Goal: Use online tool/utility

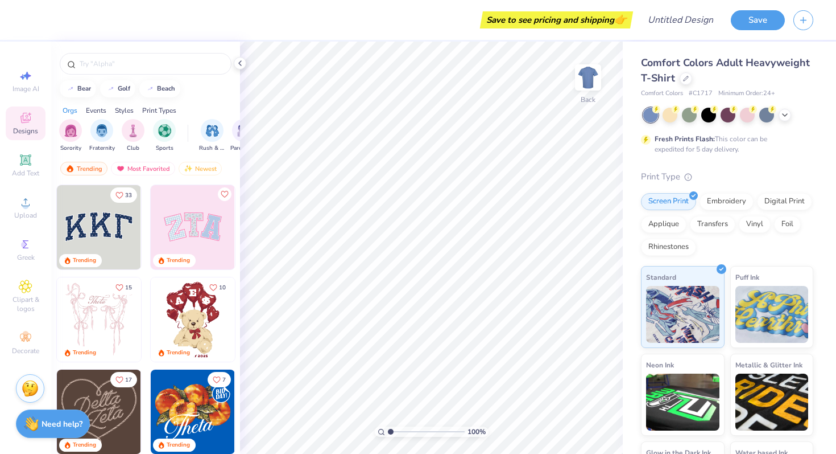
click at [200, 220] on img at bounding box center [193, 227] width 84 height 84
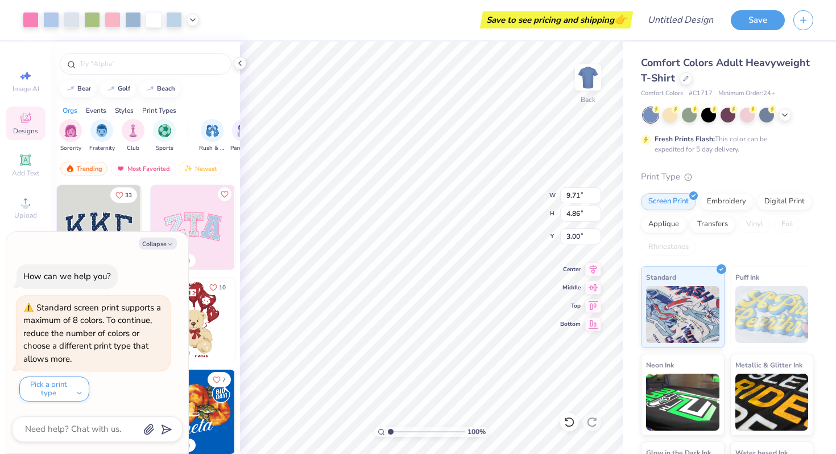
type textarea "x"
type input "3.41"
type textarea "x"
type input "3.00"
click at [97, 137] on div "filter for Fraternity" at bounding box center [101, 129] width 23 height 23
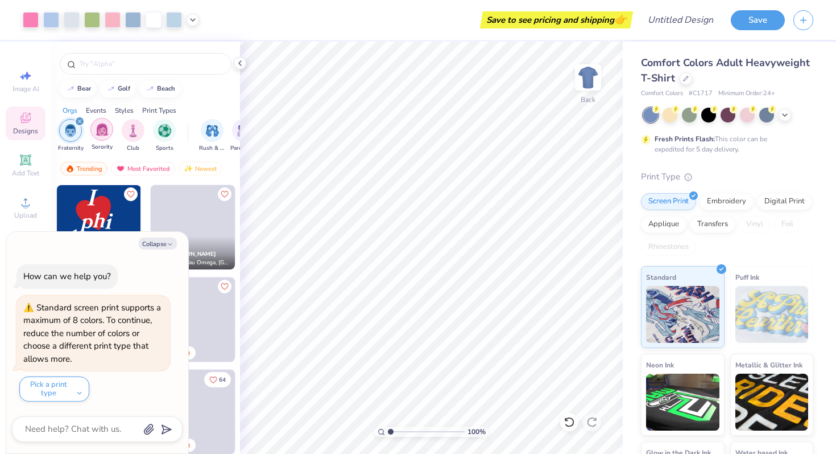
click at [100, 137] on div "filter for Sorority" at bounding box center [101, 129] width 23 height 23
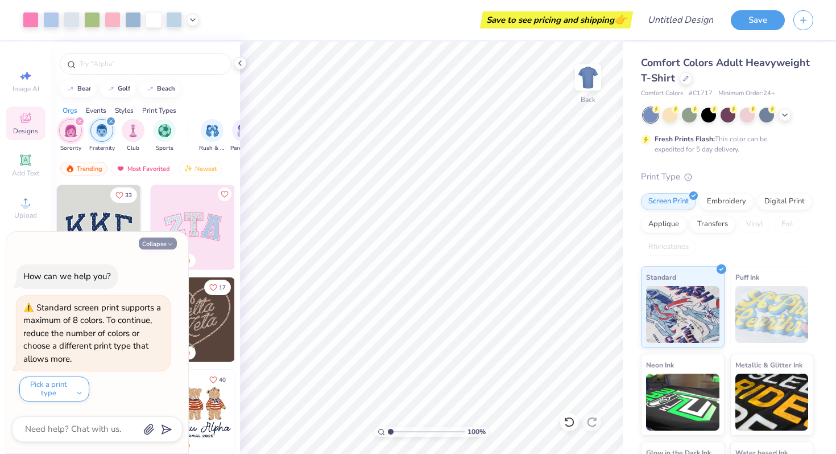
click at [162, 245] on button "Collapse" at bounding box center [158, 243] width 38 height 12
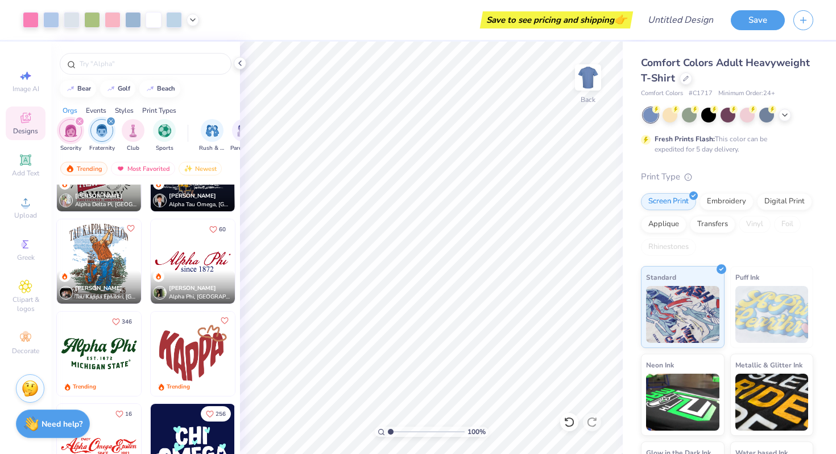
scroll to position [704, 0]
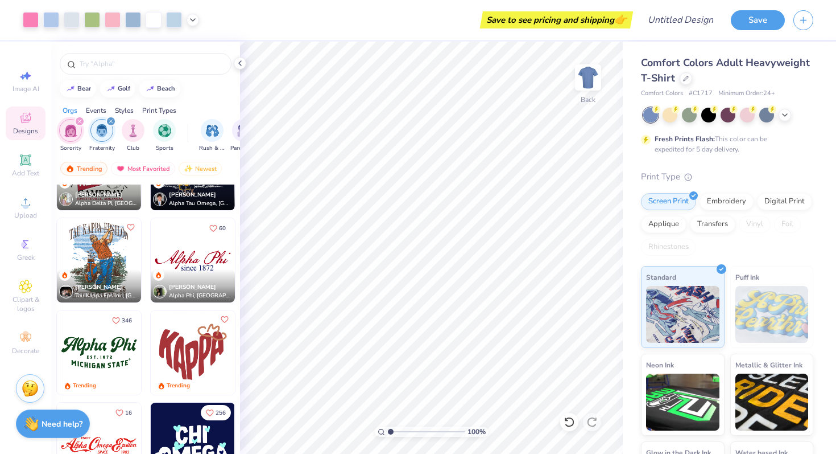
click at [195, 354] on img at bounding box center [193, 352] width 84 height 84
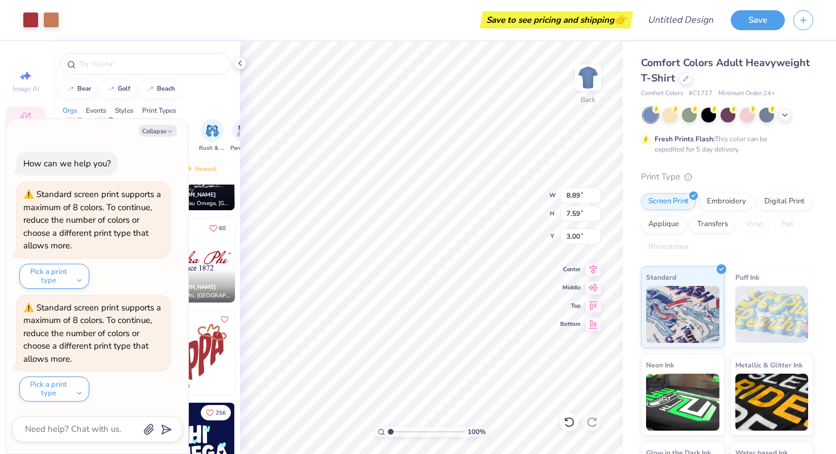
type textarea "x"
type input "9.04"
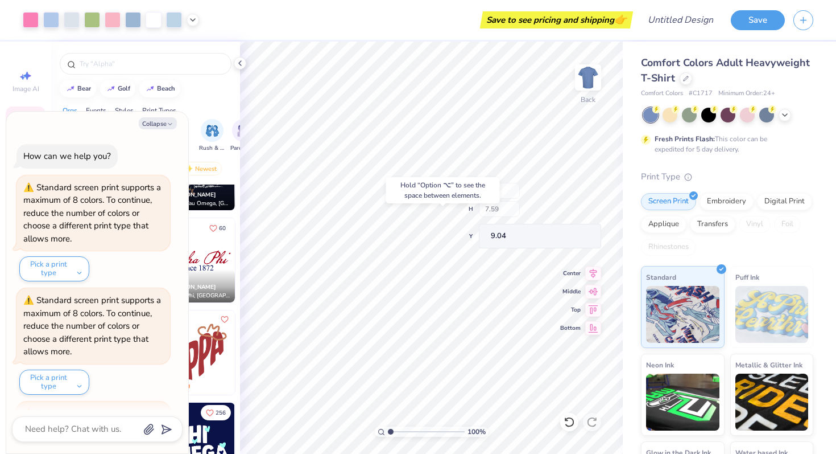
scroll to position [106, 0]
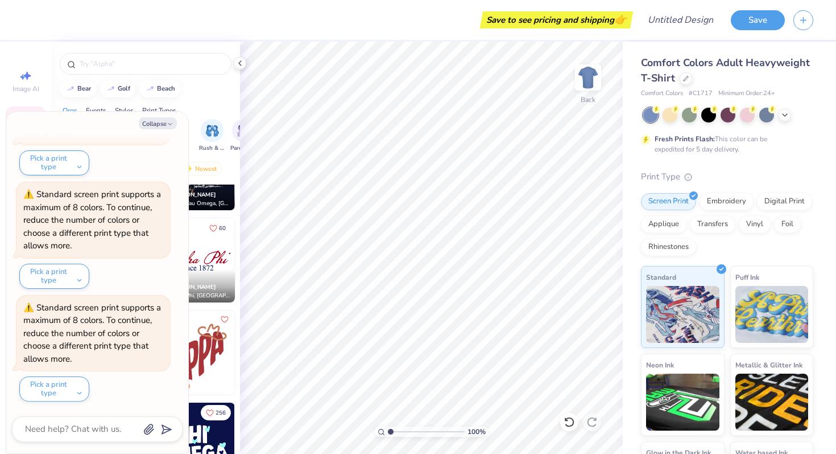
type textarea "x"
